Goal: Task Accomplishment & Management: Use online tool/utility

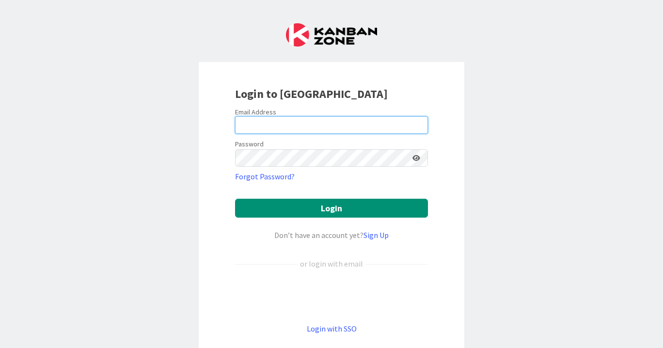
type input "[PERSON_NAME][EMAIL_ADDRESS][DOMAIN_NAME]"
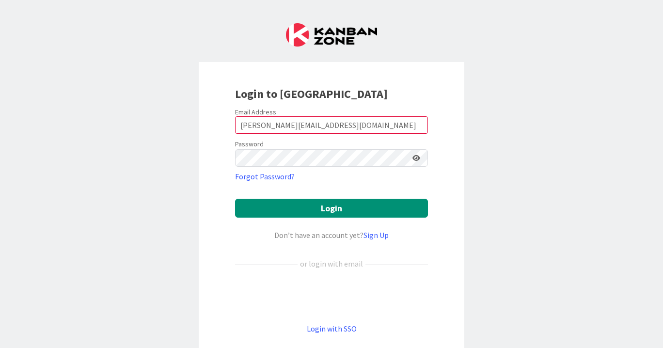
click at [363, 221] on form "Email Address [PERSON_NAME][EMAIL_ADDRESS][DOMAIN_NAME] Password Forgot Passwor…" at bounding box center [331, 221] width 193 height 227
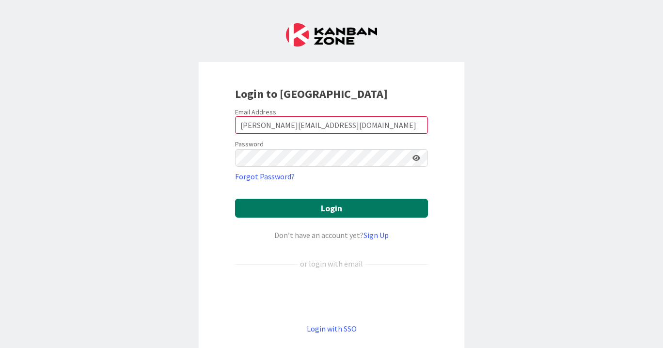
click at [363, 209] on button "Login" at bounding box center [331, 208] width 193 height 19
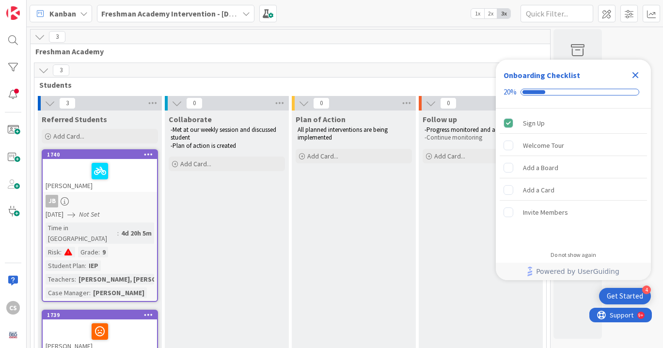
click at [637, 76] on icon "Close Checklist" at bounding box center [636, 75] width 6 height 6
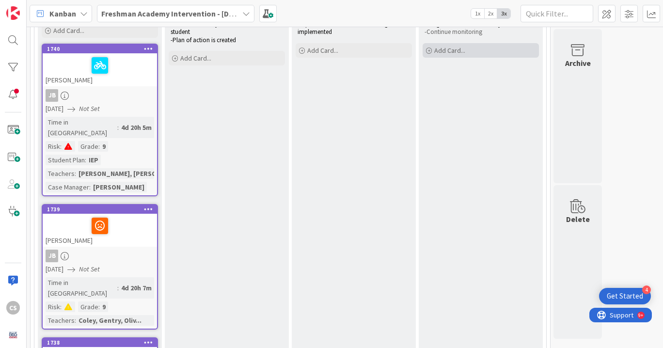
scroll to position [105, 0]
